Goal: Use online tool/utility: Utilize a website feature to perform a specific function

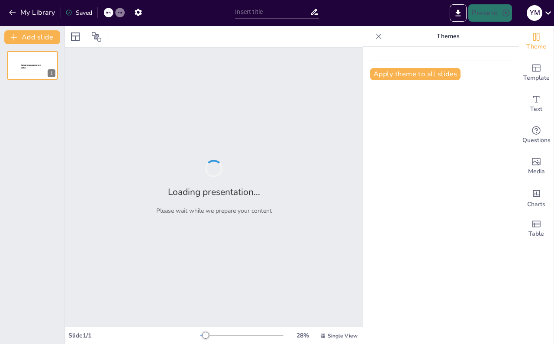
type input "Entrevistas en Investigación: Tipologías y Formulación de Preguntas"
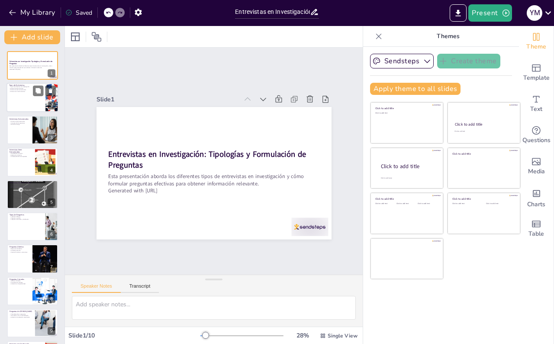
click at [33, 97] on div at bounding box center [32, 97] width 52 height 29
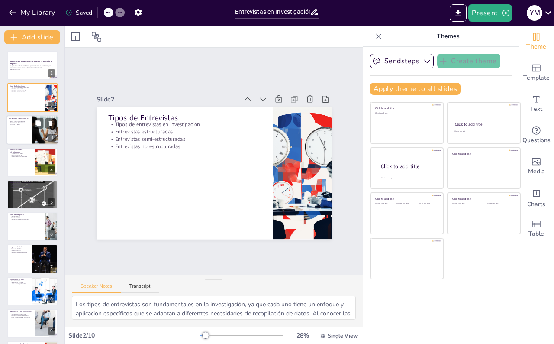
click at [24, 130] on div at bounding box center [32, 129] width 52 height 29
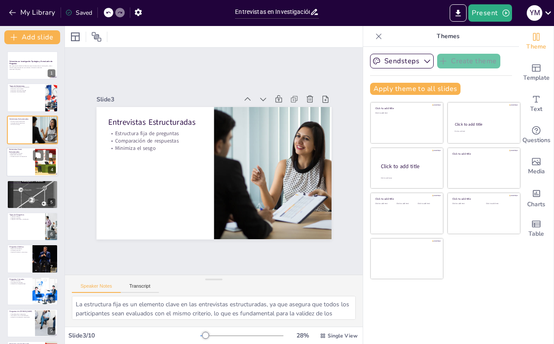
click at [23, 156] on p "Contextualización de respuestas" at bounding box center [20, 157] width 23 height 2
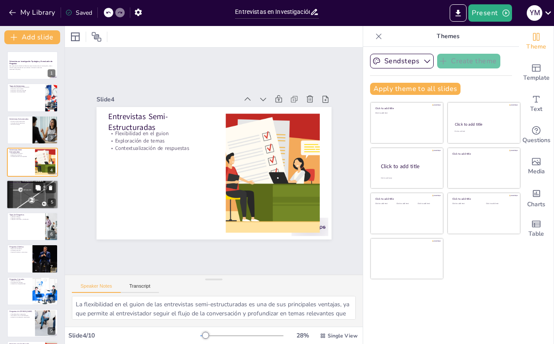
click at [23, 190] on div at bounding box center [32, 193] width 52 height 69
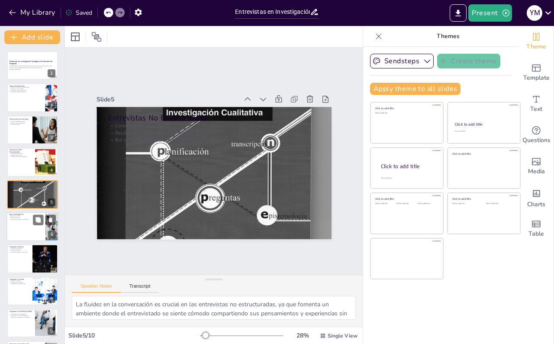
click at [23, 232] on div at bounding box center [32, 226] width 52 height 29
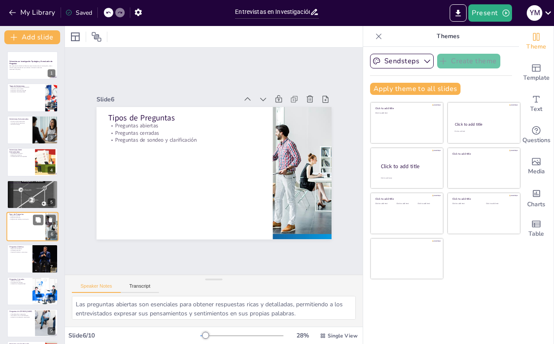
scroll to position [32, 0]
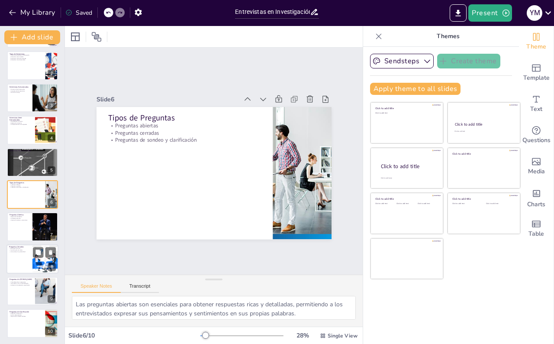
click at [28, 253] on div at bounding box center [32, 258] width 52 height 29
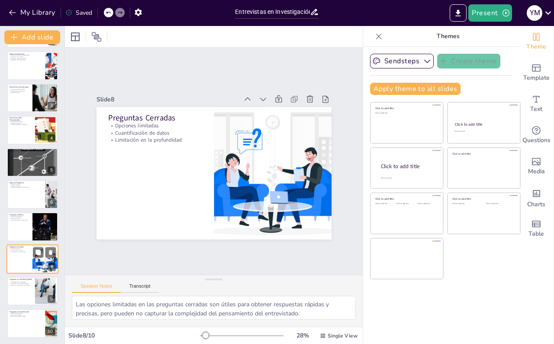
scroll to position [32, 0]
click at [16, 286] on div at bounding box center [32, 290] width 52 height 29
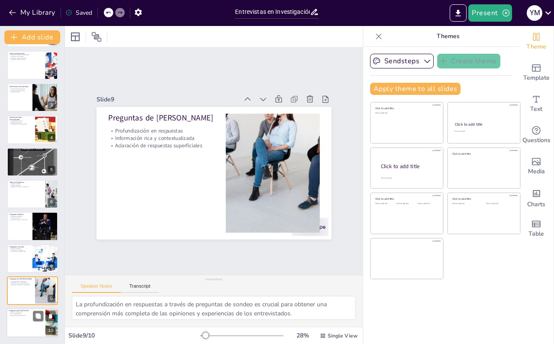
click at [31, 315] on p "Mejora de la calidad de datos" at bounding box center [26, 316] width 34 height 2
type textarea "Asegurar la comprensión es vital en las entrevistas, ya que los malentendidos p…"
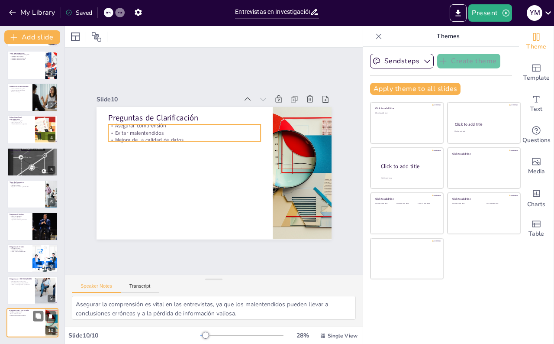
scroll to position [0, 0]
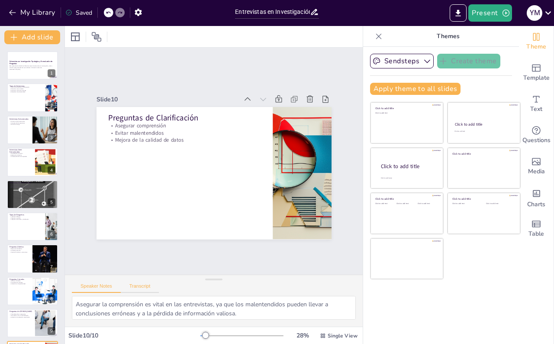
click at [140, 288] on button "Transcript" at bounding box center [140, 288] width 39 height 10
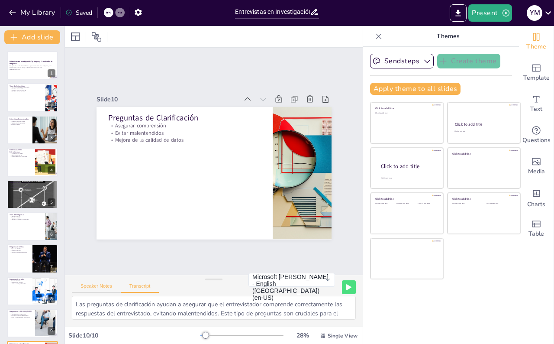
click at [106, 288] on button "Speaker Notes" at bounding box center [96, 288] width 49 height 10
